Goal: Task Accomplishment & Management: Use online tool/utility

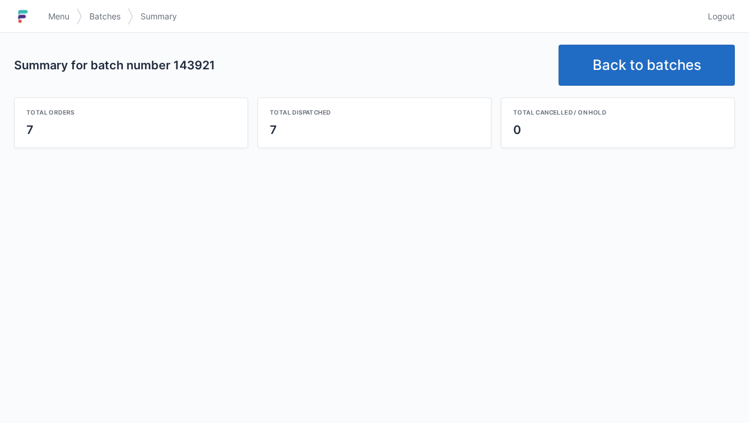
click at [640, 51] on link "Back to batches" at bounding box center [646, 65] width 176 height 41
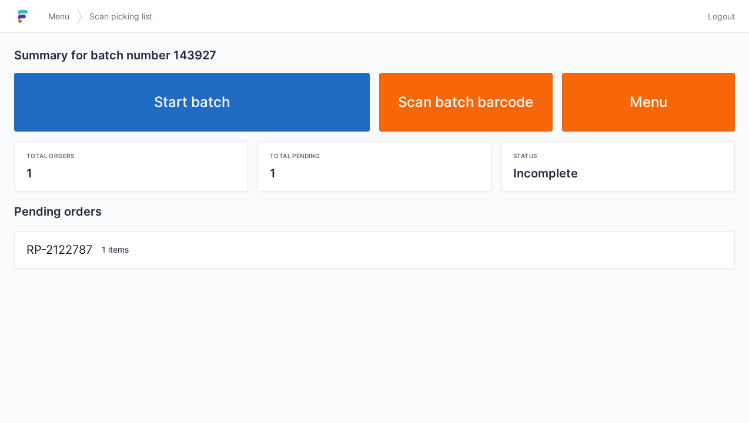
click at [220, 101] on link "Start batch" at bounding box center [191, 102] width 355 height 59
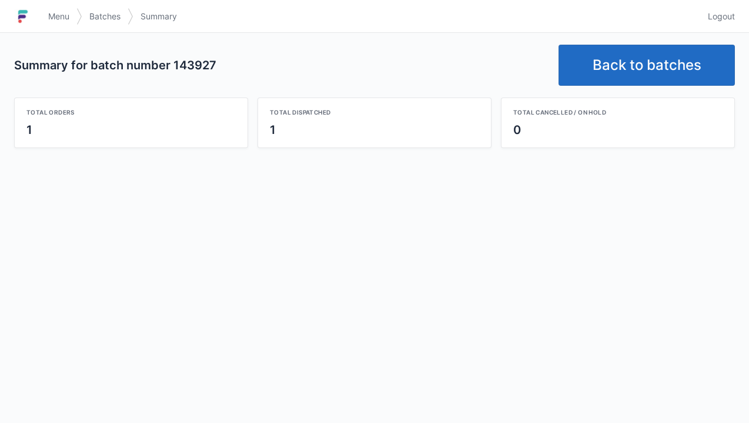
click at [632, 54] on link "Back to batches" at bounding box center [646, 65] width 176 height 41
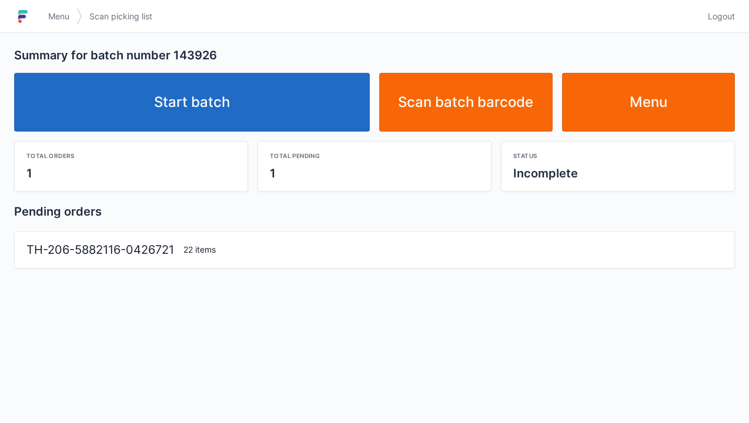
click at [209, 95] on link "Start batch" at bounding box center [191, 102] width 355 height 59
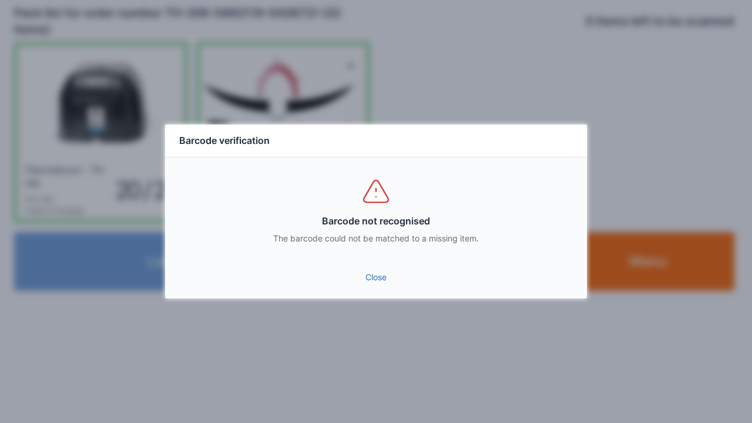
click at [377, 268] on link "Close" at bounding box center [376, 277] width 403 height 21
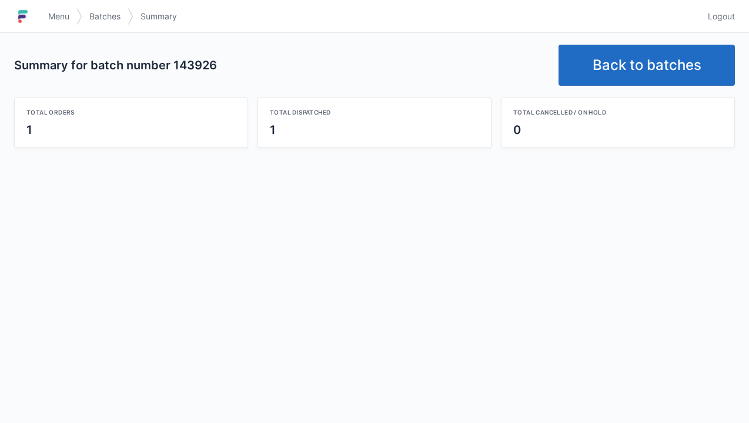
click at [624, 49] on link "Back to batches" at bounding box center [646, 65] width 176 height 41
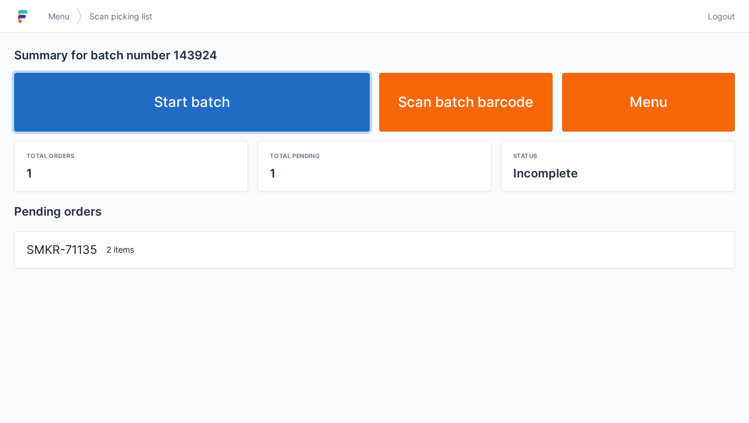
click at [230, 75] on link "Start batch" at bounding box center [191, 102] width 355 height 59
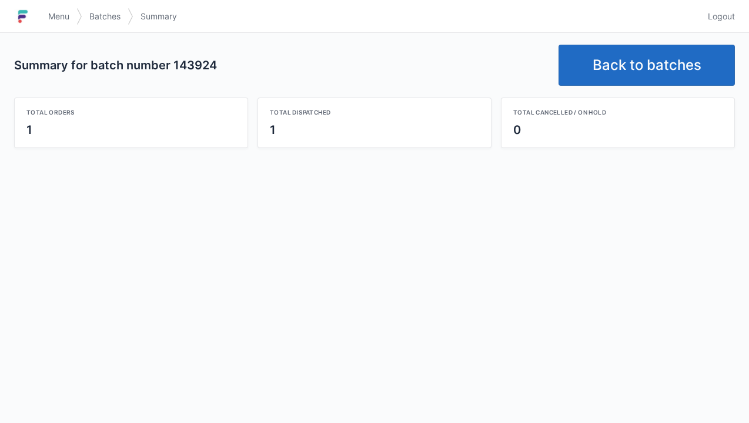
click at [592, 55] on link "Back to batches" at bounding box center [646, 65] width 176 height 41
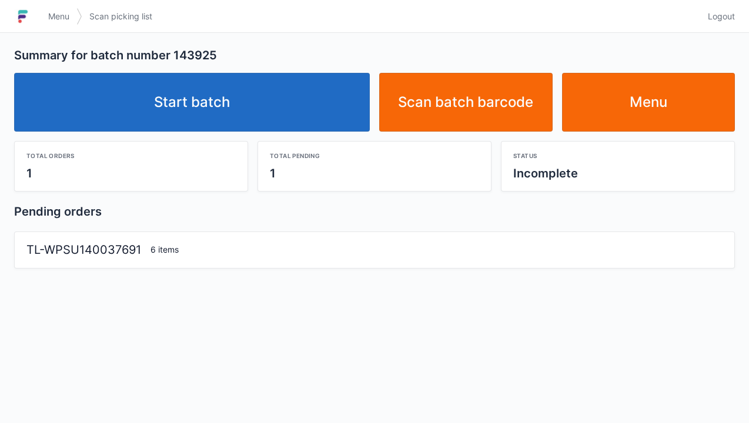
click at [232, 102] on link "Start batch" at bounding box center [191, 102] width 355 height 59
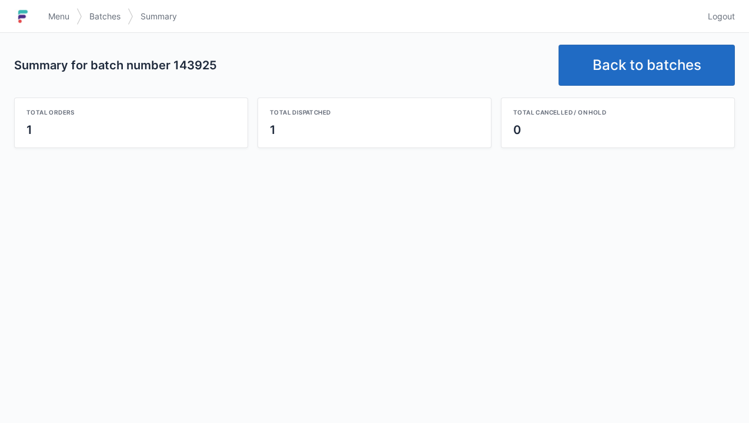
click at [625, 64] on link "Back to batches" at bounding box center [646, 65] width 176 height 41
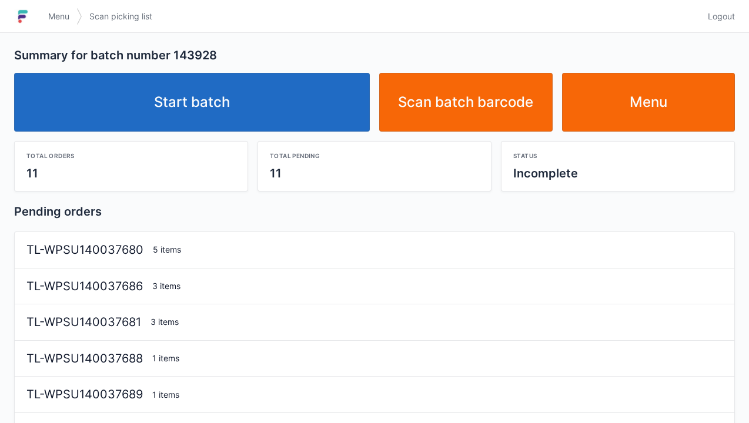
click at [210, 109] on link "Start batch" at bounding box center [191, 102] width 355 height 59
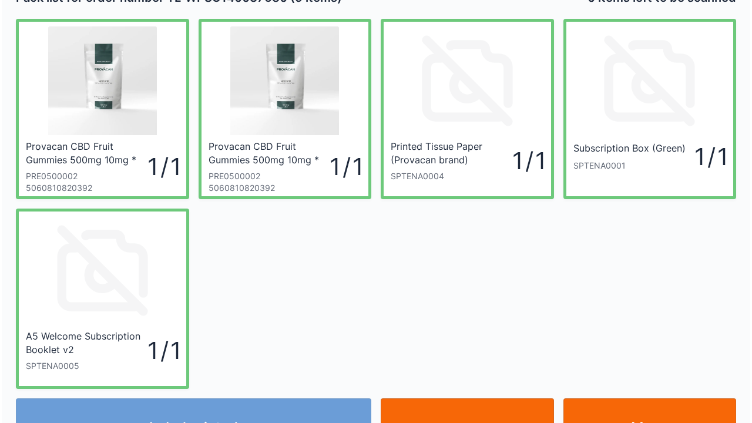
scroll to position [47, 0]
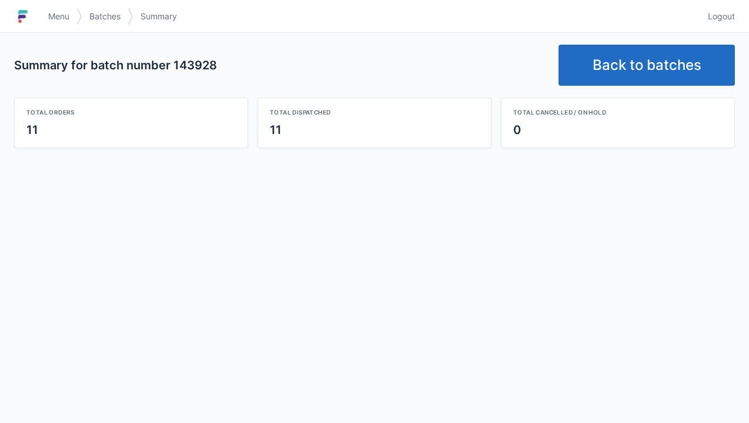
click at [619, 76] on link "Back to batches" at bounding box center [646, 65] width 176 height 41
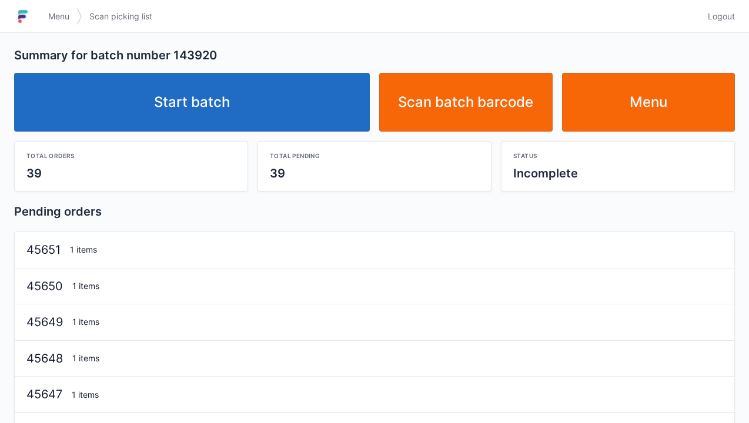
click at [243, 99] on link "Start batch" at bounding box center [191, 102] width 355 height 59
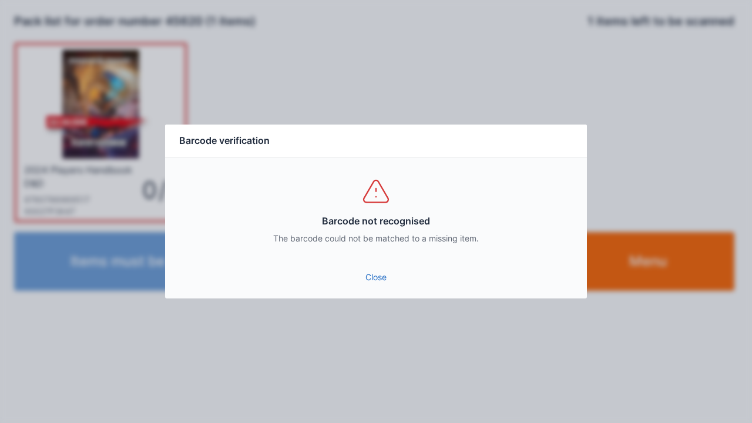
click at [371, 270] on link "Close" at bounding box center [376, 277] width 403 height 21
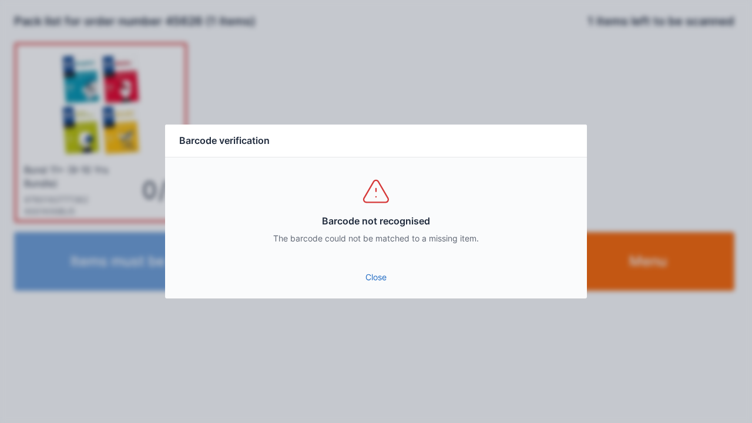
click at [371, 276] on link "Close" at bounding box center [376, 277] width 403 height 21
click at [380, 279] on link "Close" at bounding box center [376, 277] width 403 height 21
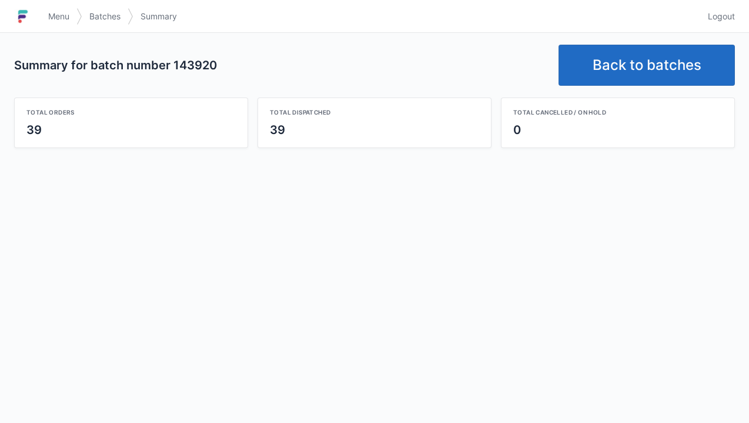
click at [638, 62] on link "Back to batches" at bounding box center [646, 65] width 176 height 41
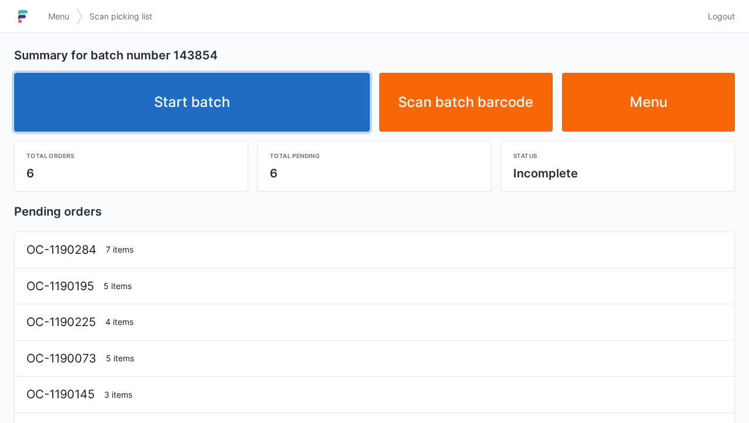
click at [229, 113] on link "Start batch" at bounding box center [191, 102] width 355 height 59
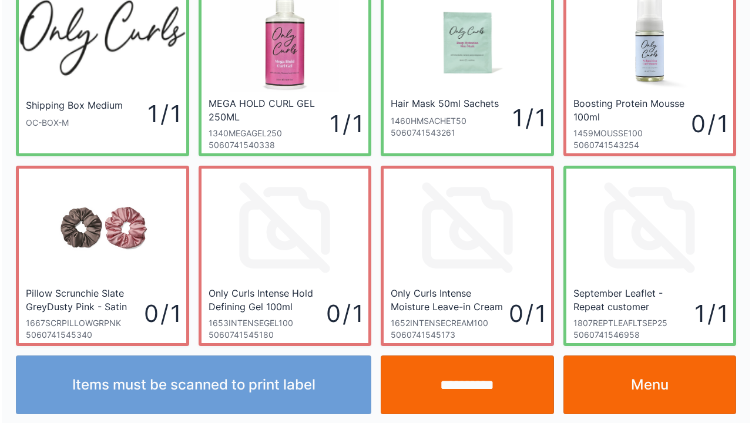
scroll to position [68, 0]
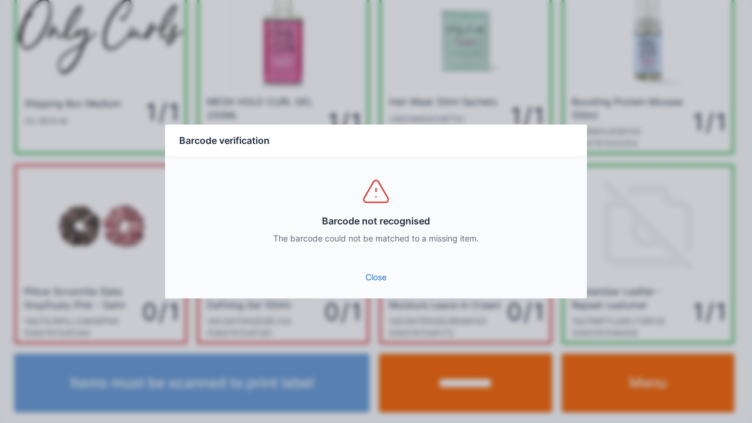
click at [397, 277] on link "Close" at bounding box center [376, 277] width 403 height 21
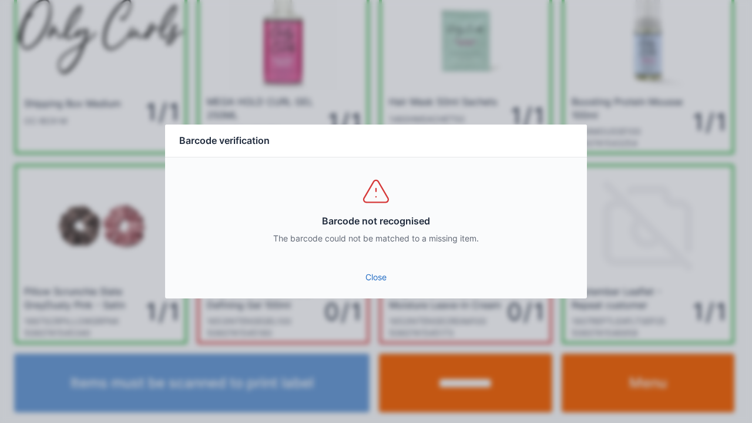
click at [385, 271] on link "Close" at bounding box center [376, 277] width 403 height 21
click at [376, 287] on link "Close" at bounding box center [376, 277] width 403 height 21
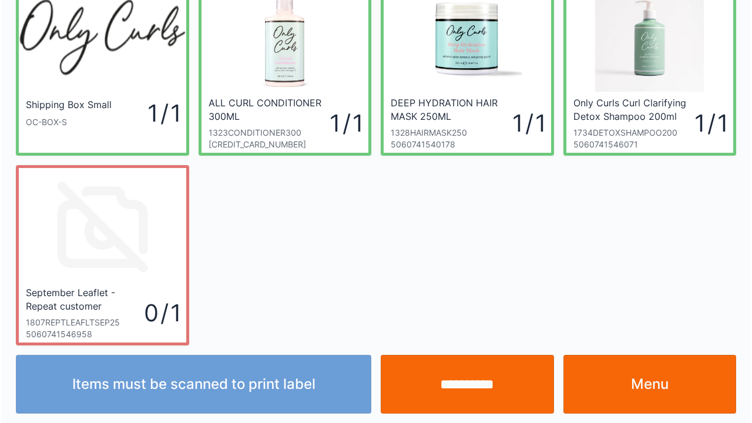
scroll to position [68, 0]
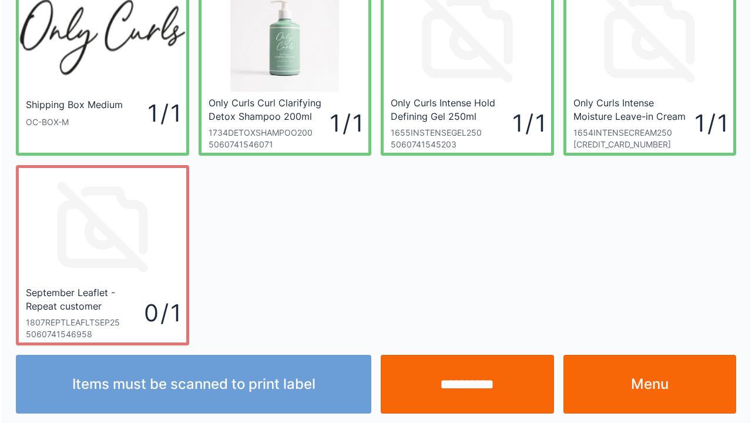
scroll to position [68, 0]
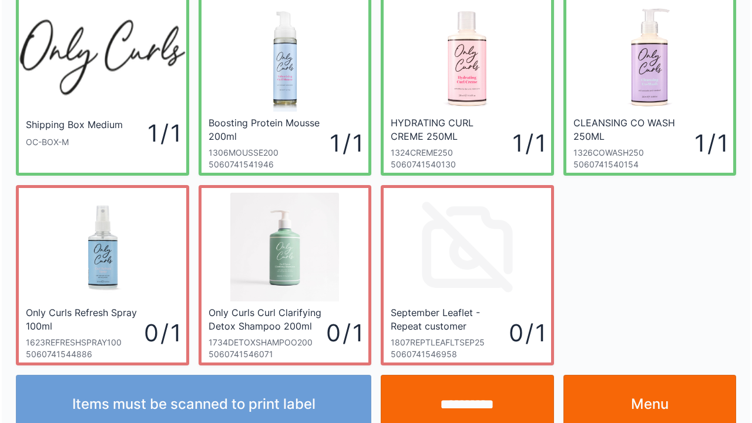
scroll to position [68, 0]
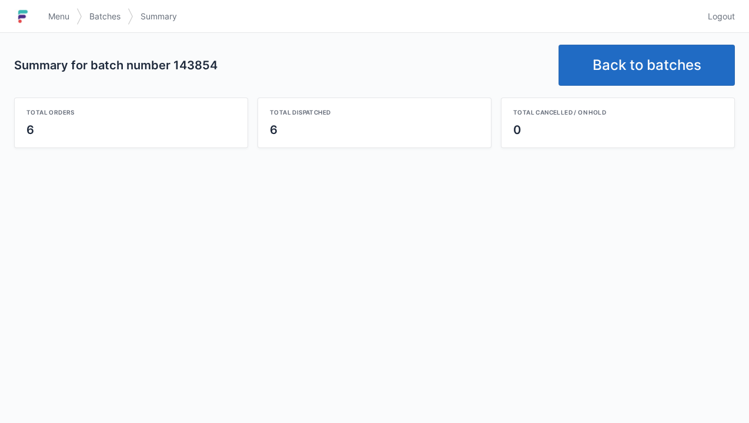
click at [625, 69] on link "Back to batches" at bounding box center [646, 65] width 176 height 41
